Goal: Navigation & Orientation: Find specific page/section

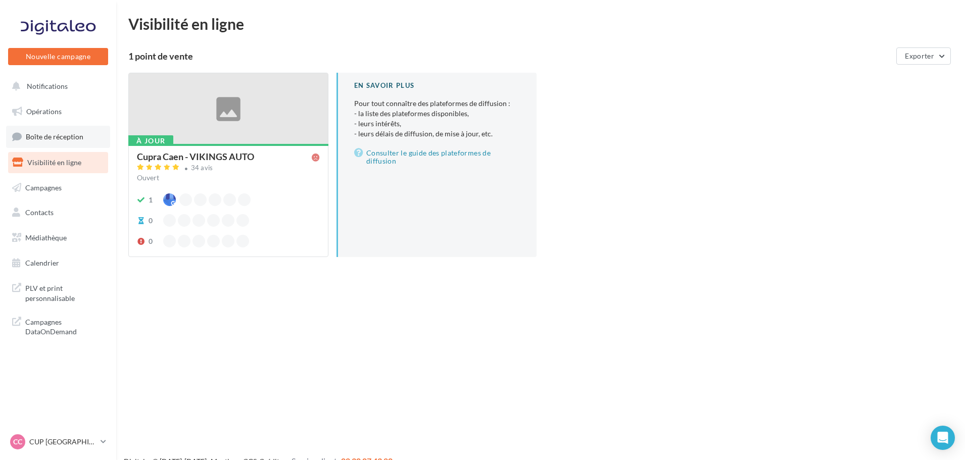
click at [58, 141] on span "Boîte de réception" at bounding box center [55, 136] width 58 height 9
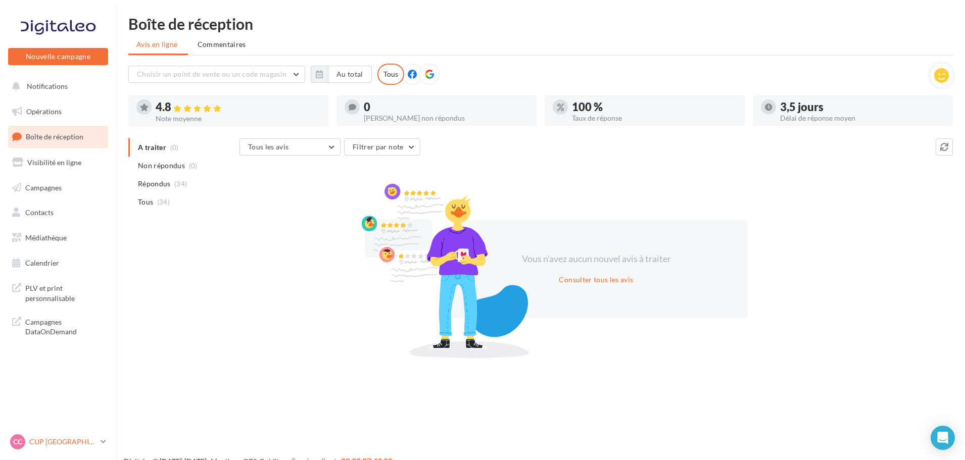
click at [66, 447] on div "CC CUP CAEN cupra_caen" at bounding box center [53, 441] width 86 height 15
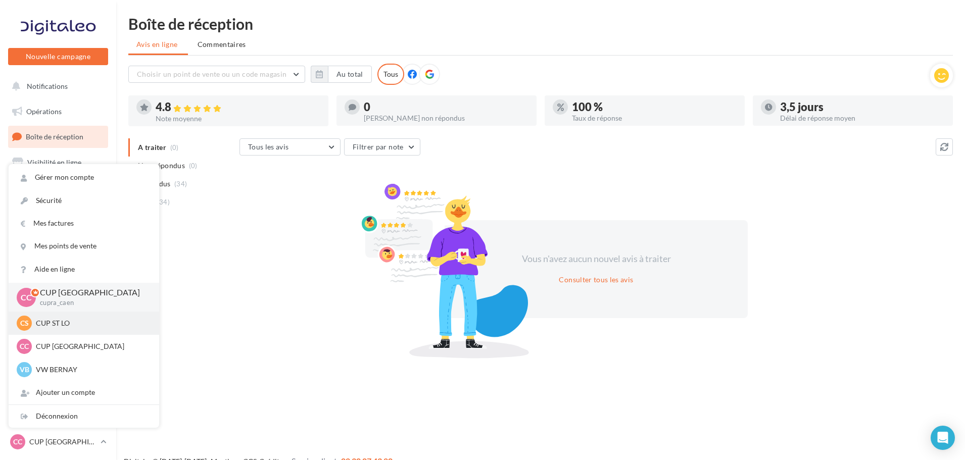
click at [54, 323] on p "CUP ST LO" at bounding box center [91, 323] width 111 height 10
